Goal: Task Accomplishment & Management: Manage account settings

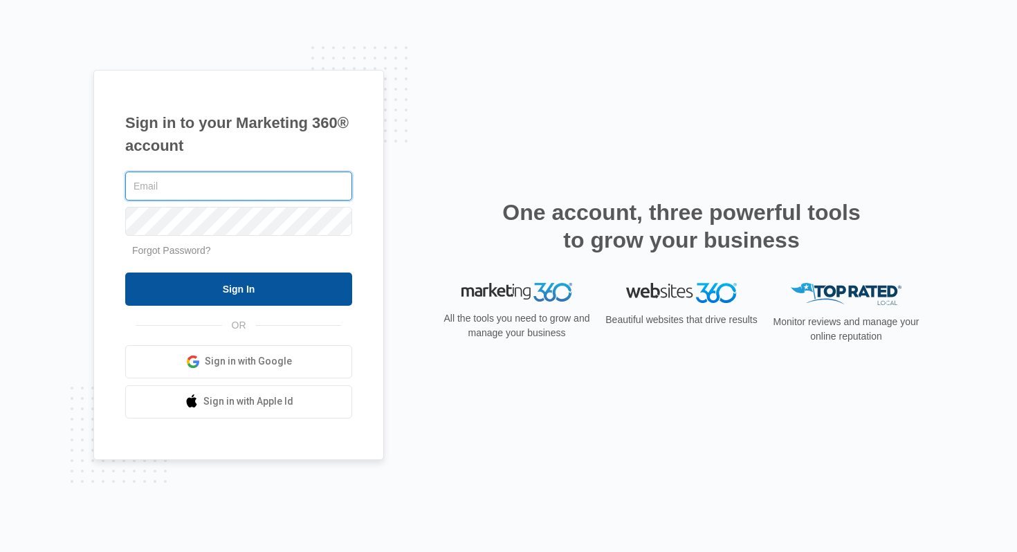
type input "[PERSON_NAME][EMAIL_ADDRESS][PERSON_NAME][DOMAIN_NAME]"
click at [272, 295] on input "Sign In" at bounding box center [238, 288] width 227 height 33
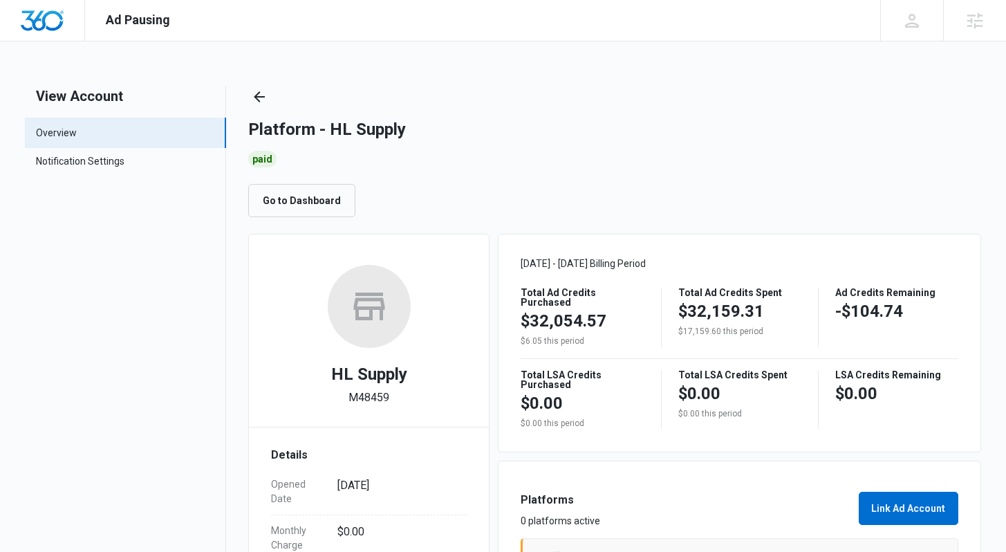
click at [468, 203] on div "Go to Dashboard" at bounding box center [614, 200] width 732 height 33
click at [167, 315] on nav "View Account Overview Notification Settings 0" at bounding box center [125, 451] width 201 height 730
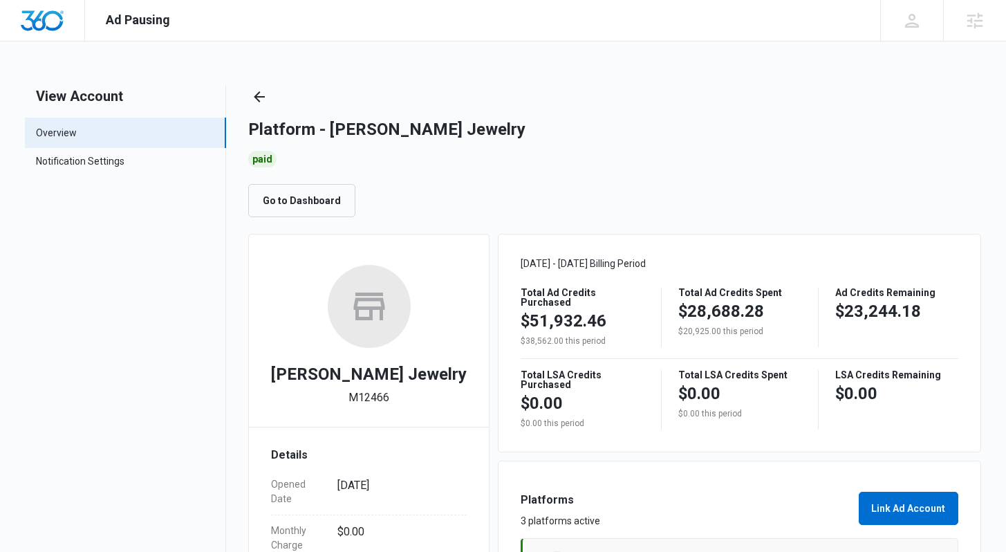
scroll to position [308, 0]
